Goal: Information Seeking & Learning: Stay updated

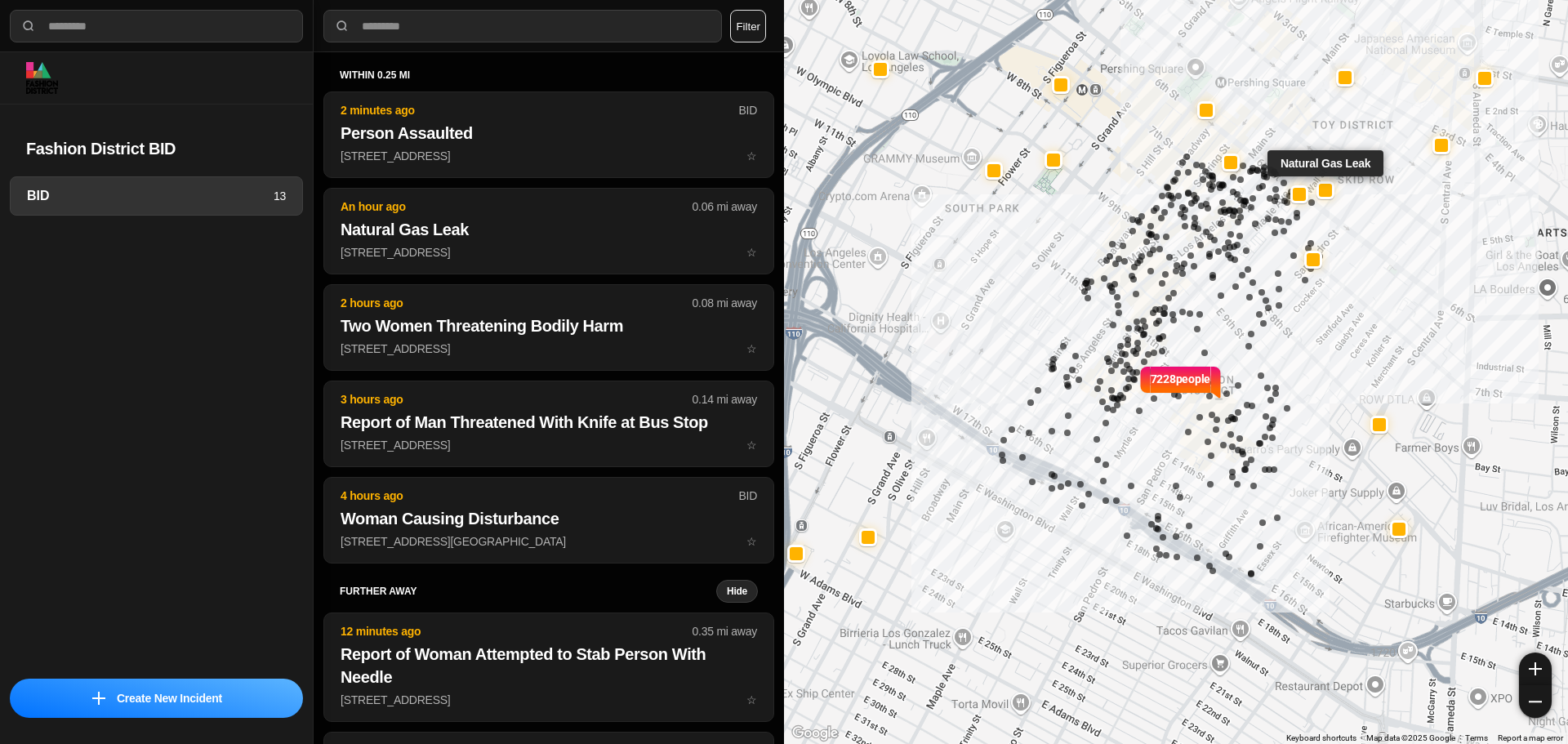
select select "*"
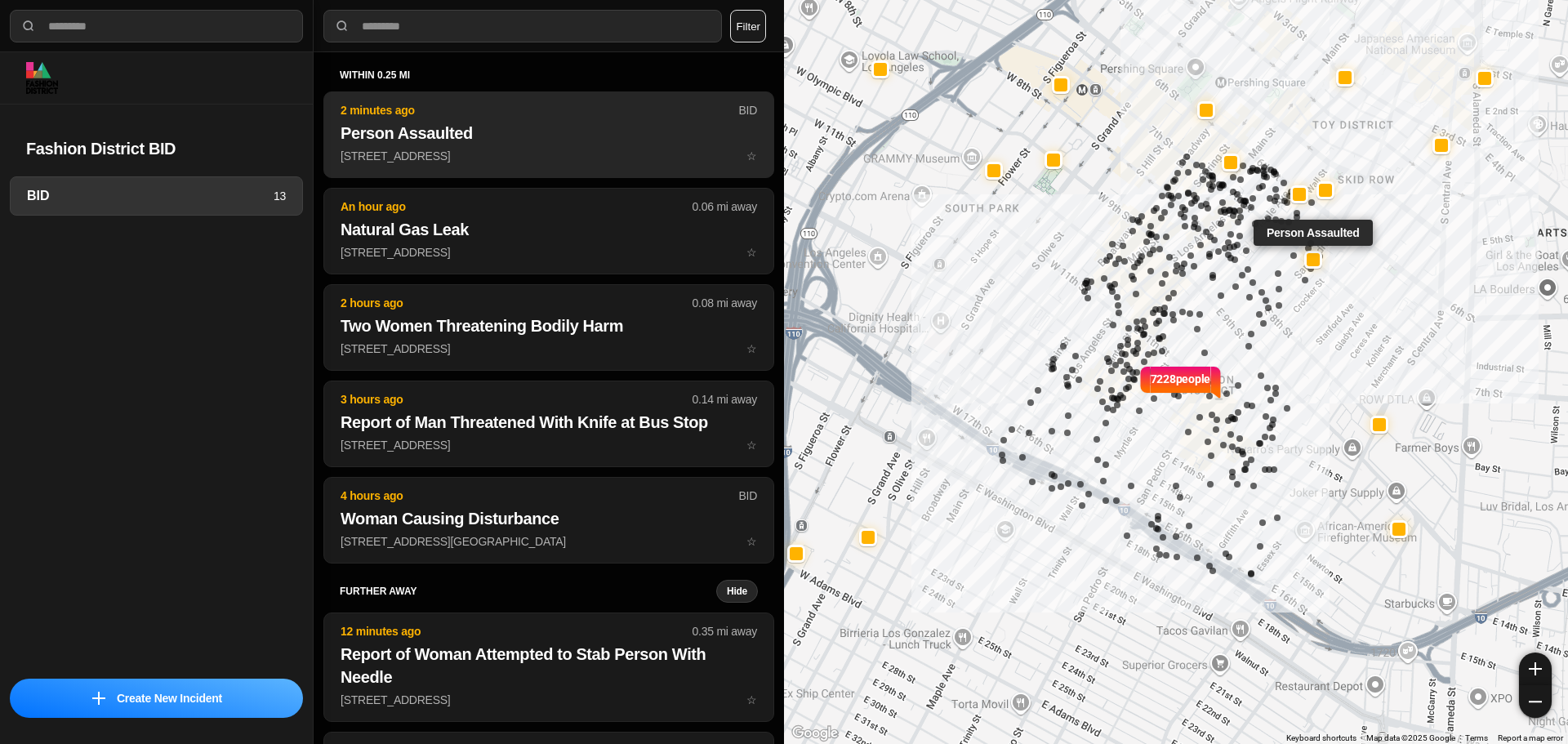
click at [506, 156] on p "517 E 7th St ☆" at bounding box center [549, 156] width 416 height 16
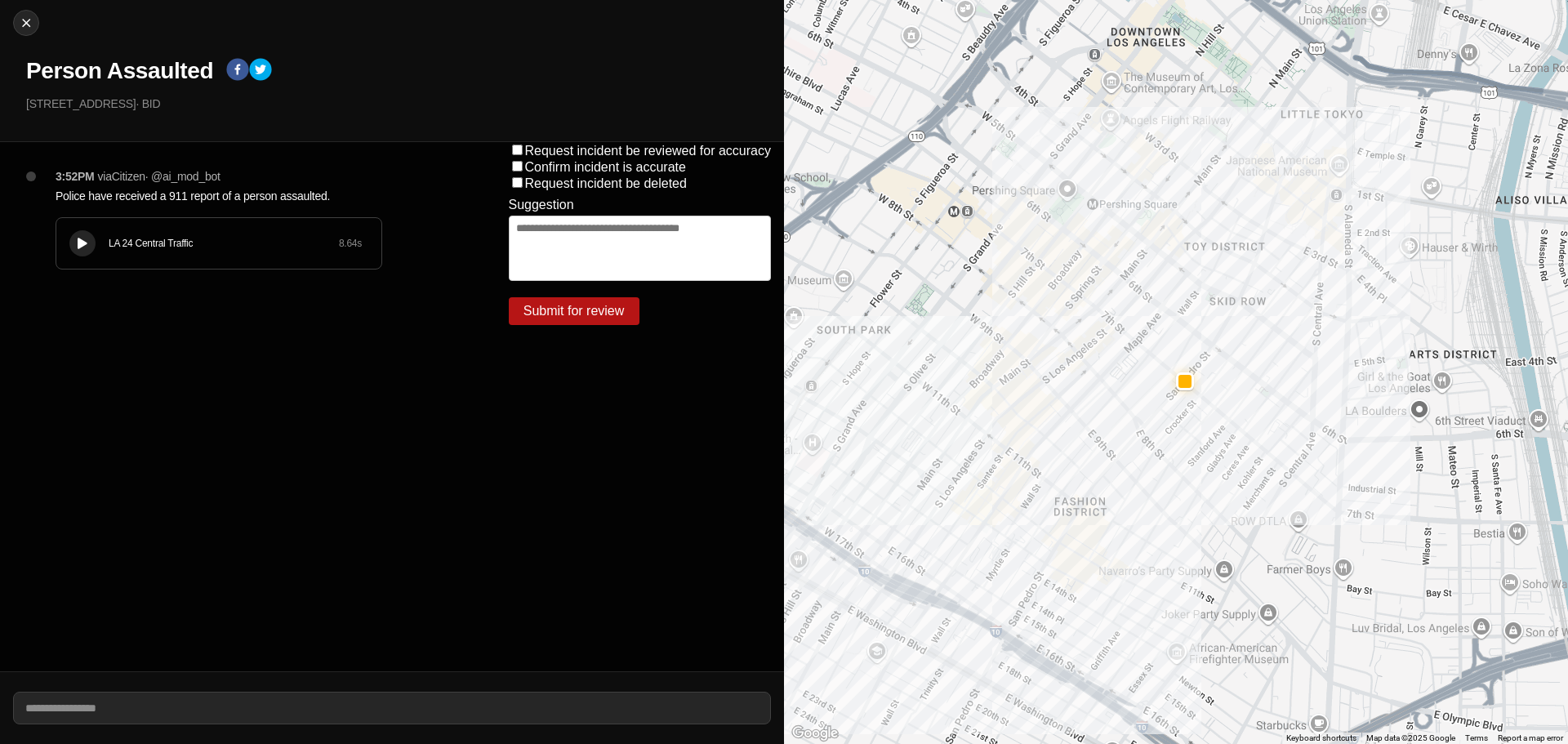
click at [69, 235] on div "LA 24 Central Traffic 8.64 s" at bounding box center [219, 243] width 326 height 51
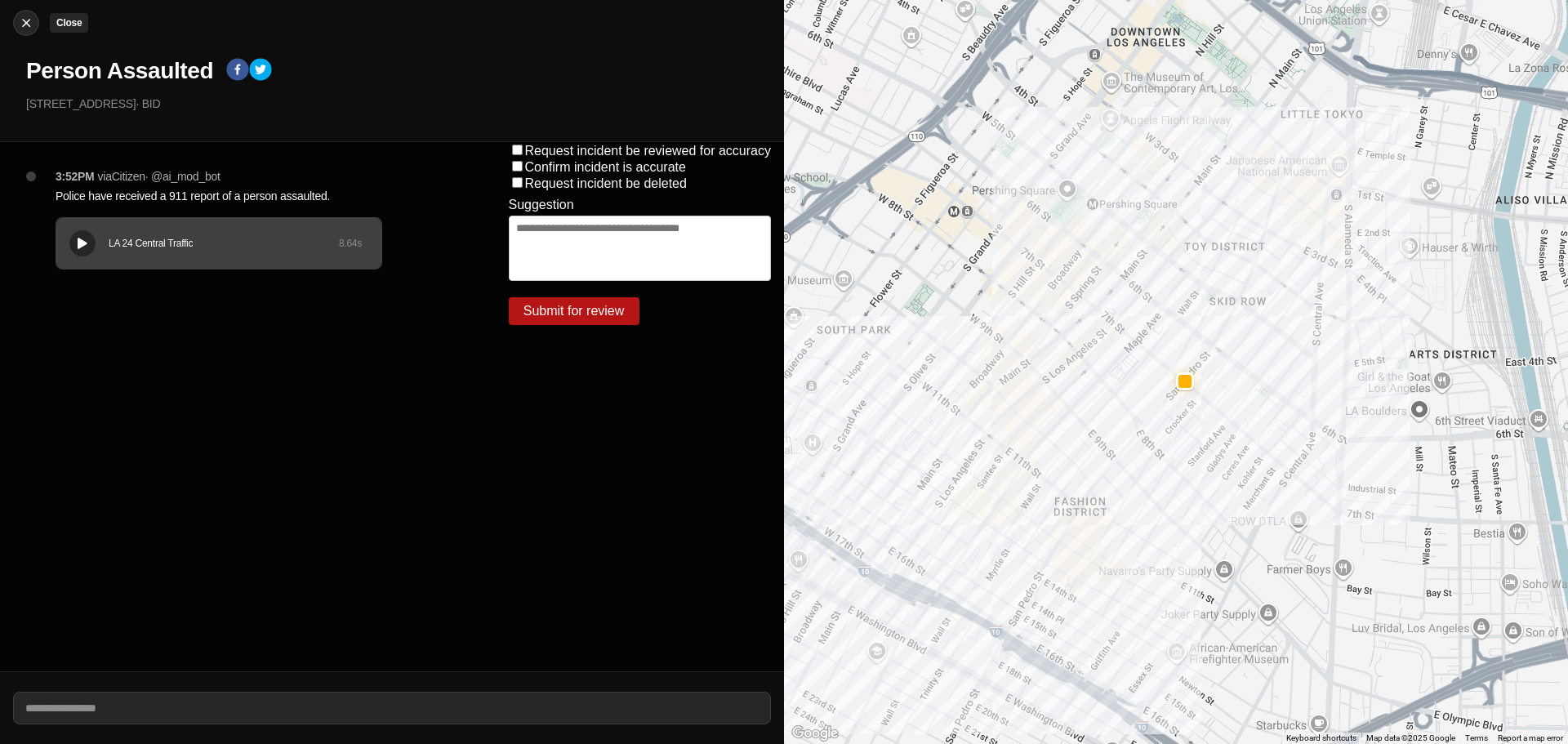
click at [33, 21] on img at bounding box center [26, 23] width 16 height 16
select select "*"
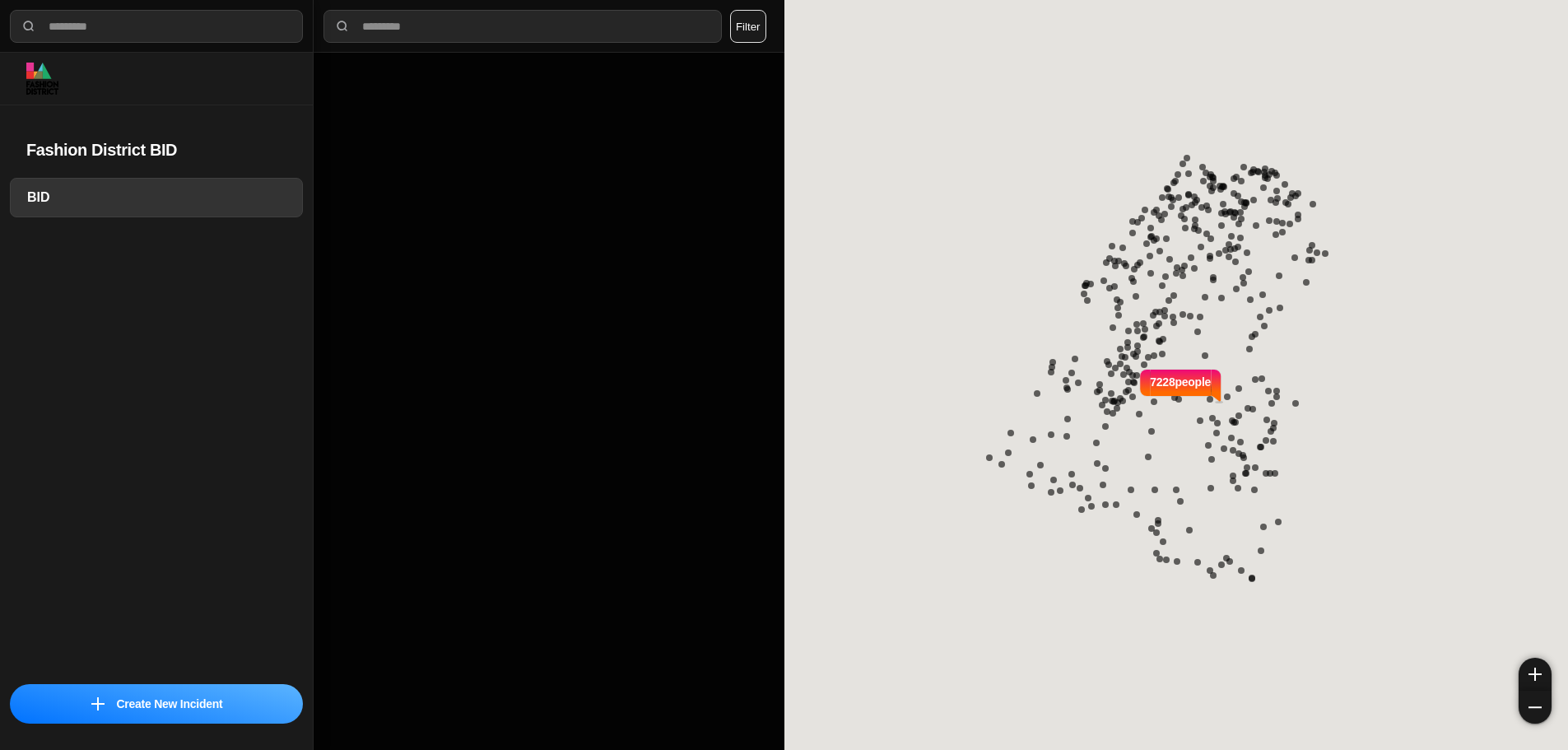
select select "*"
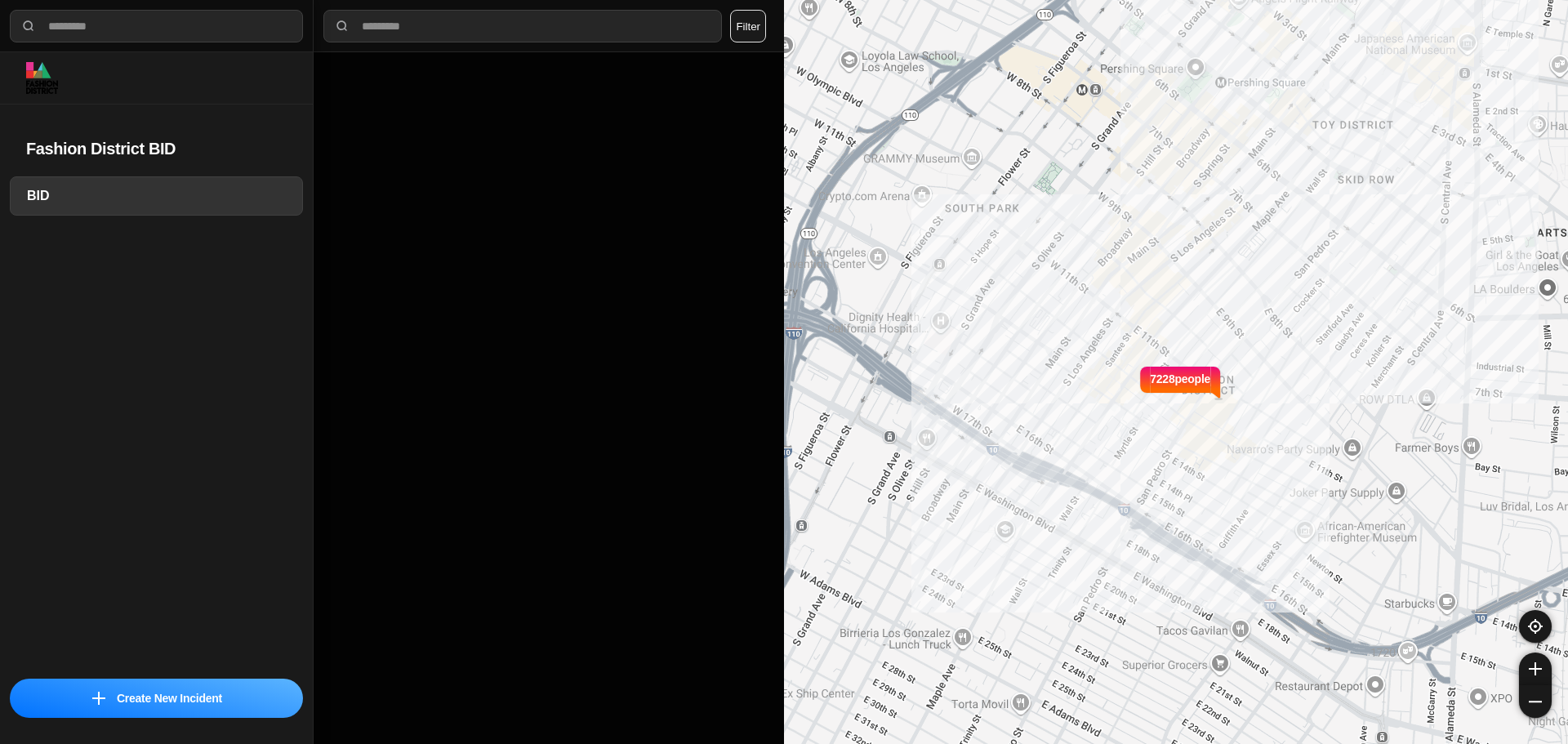
select select "*"
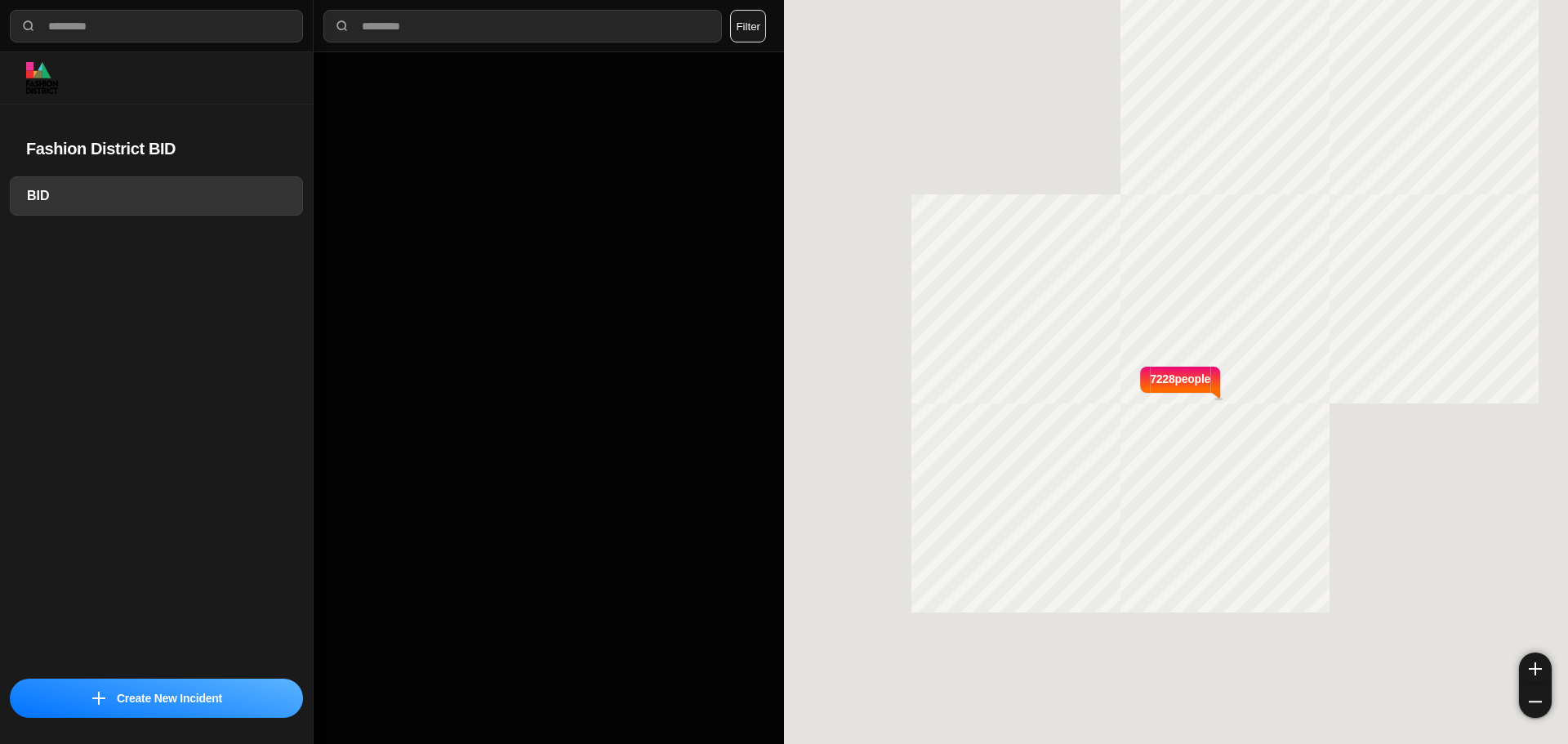
select select "*"
